Goal: Complete application form

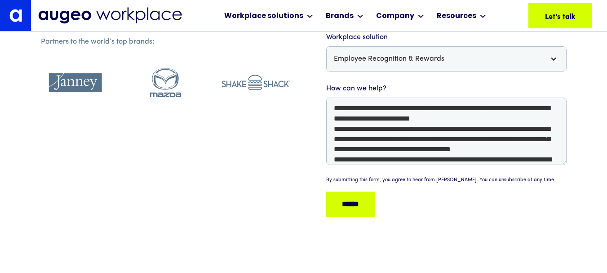
click at [346, 217] on form "**********" at bounding box center [446, 25] width 240 height 396
click at [347, 205] on input "******" at bounding box center [350, 203] width 48 height 25
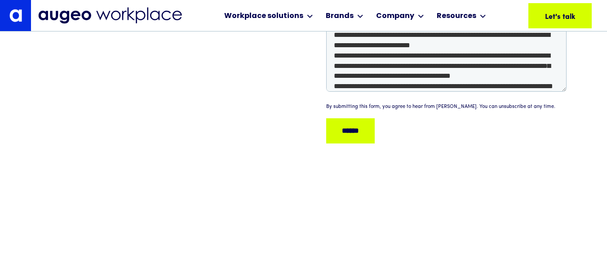
scroll to position [418, 0]
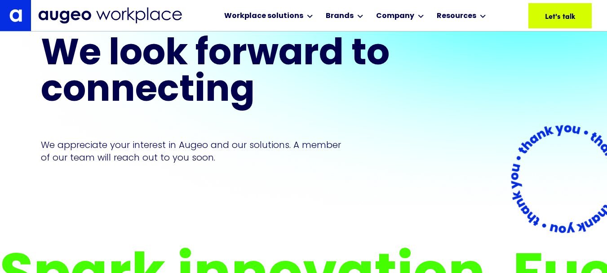
scroll to position [31, 0]
